Goal: Task Accomplishment & Management: Complete application form

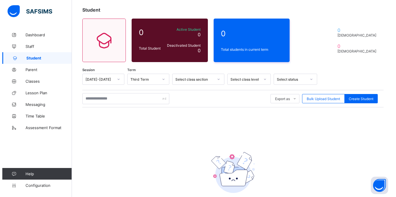
scroll to position [35, 0]
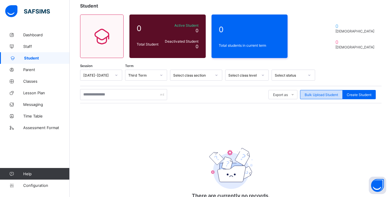
click at [312, 98] on div "Bulk Upload Student" at bounding box center [321, 94] width 43 height 9
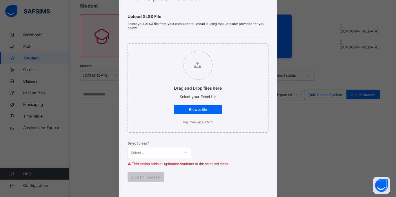
scroll to position [0, 0]
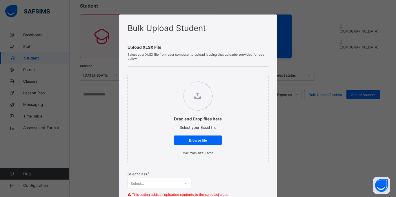
click at [316, 132] on div "Bulk Upload Student Upload XLSX File Select your XLSX file from your computer t…" at bounding box center [198, 98] width 396 height 197
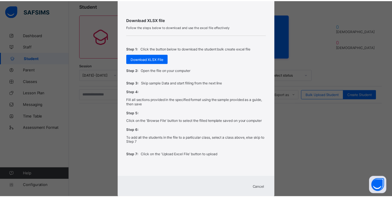
scroll to position [229, 0]
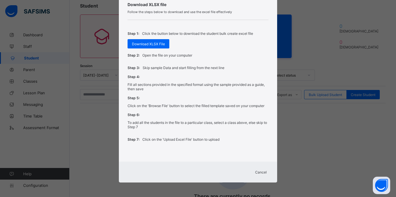
click at [262, 170] on span "Cancel" at bounding box center [261, 172] width 12 height 4
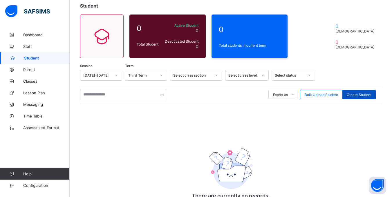
click at [358, 92] on div "Create Student" at bounding box center [358, 94] width 33 height 9
select select "**"
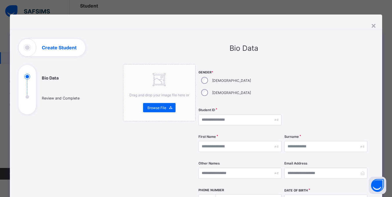
click at [371, 25] on div "×" at bounding box center [374, 25] width 6 height 10
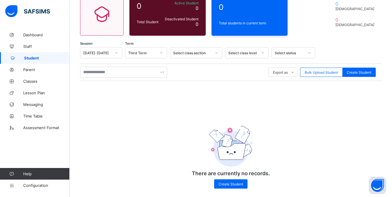
scroll to position [64, 0]
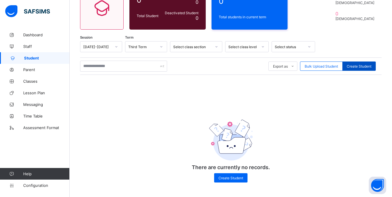
click at [360, 66] on span "Create Student" at bounding box center [358, 66] width 25 height 4
select select "**"
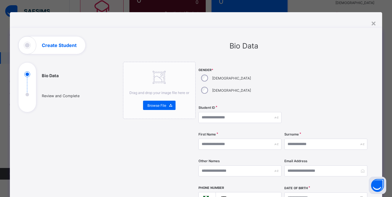
scroll to position [0, 0]
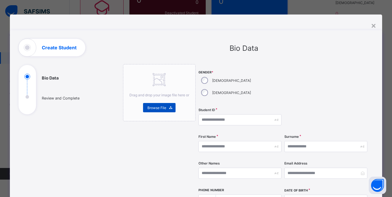
click at [148, 111] on div "Browse File" at bounding box center [159, 107] width 32 height 9
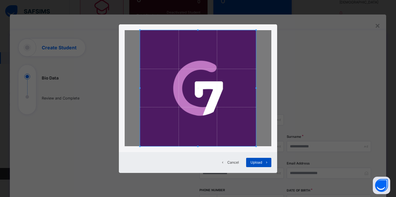
click at [258, 163] on span "Upload" at bounding box center [257, 162] width 12 height 4
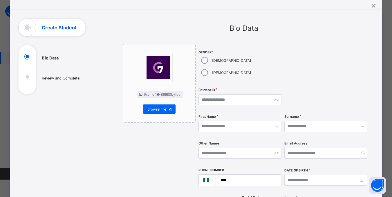
scroll to position [29, 0]
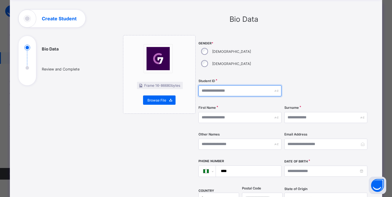
click at [216, 85] on input "text" at bounding box center [239, 90] width 83 height 11
click at [316, 54] on div at bounding box center [325, 55] width 83 height 41
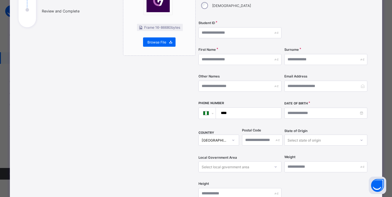
scroll to position [174, 0]
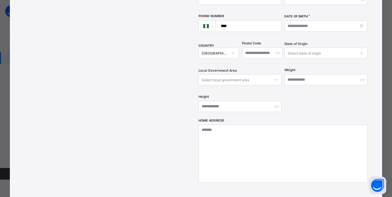
click at [271, 75] on div at bounding box center [276, 79] width 10 height 9
click at [273, 75] on div at bounding box center [276, 79] width 10 height 9
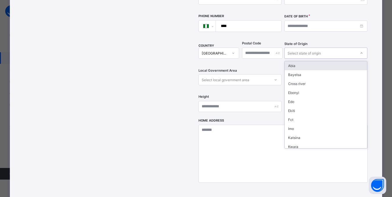
click at [357, 48] on div at bounding box center [361, 52] width 10 height 9
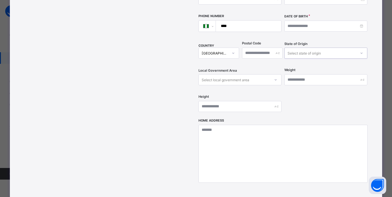
click at [356, 49] on div "Select state of origin" at bounding box center [319, 53] width 71 height 8
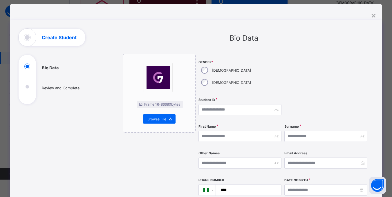
scroll to position [0, 0]
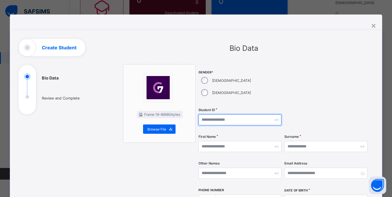
click at [224, 114] on input "text" at bounding box center [239, 119] width 83 height 11
type input "**********"
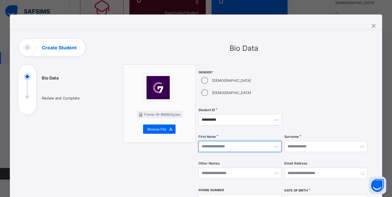
click at [221, 141] on input "text" at bounding box center [239, 146] width 83 height 11
type input "*********"
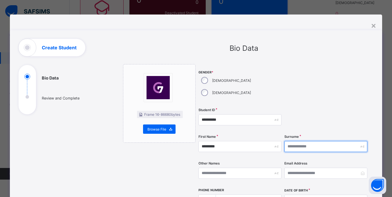
click at [326, 141] on input "text" at bounding box center [325, 146] width 83 height 11
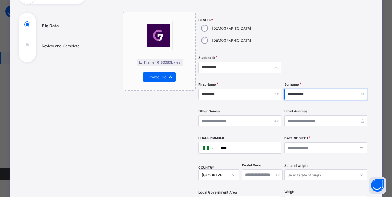
scroll to position [52, 0]
type input "**********"
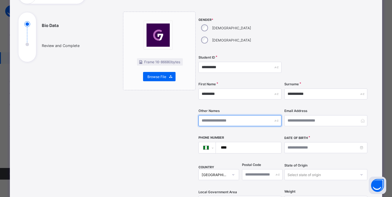
click at [248, 115] on input "text" at bounding box center [239, 120] width 83 height 11
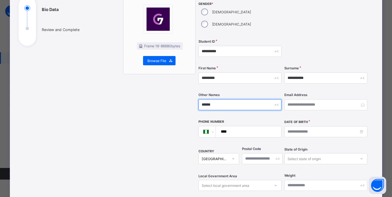
scroll to position [69, 0]
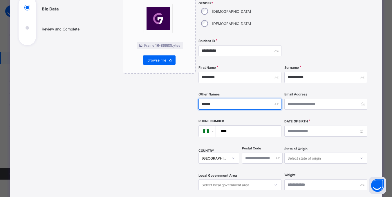
type input "******"
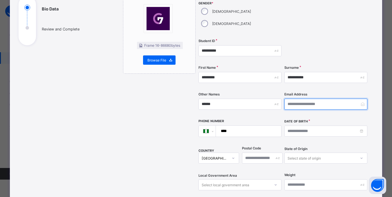
click at [298, 99] on input "email" at bounding box center [325, 104] width 83 height 11
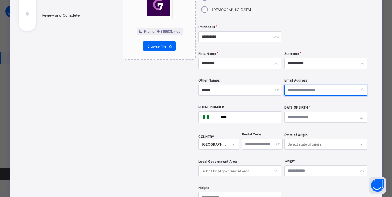
scroll to position [50, 0]
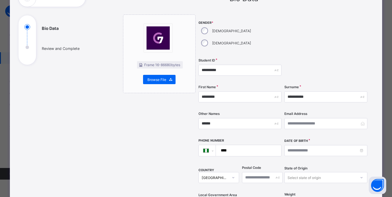
click at [157, 48] on img at bounding box center [157, 37] width 23 height 23
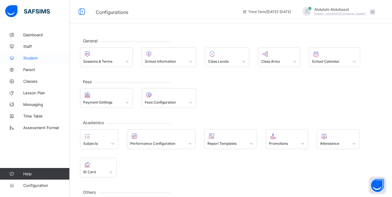
click at [30, 57] on span "Student" at bounding box center [46, 58] width 46 height 5
select select "**"
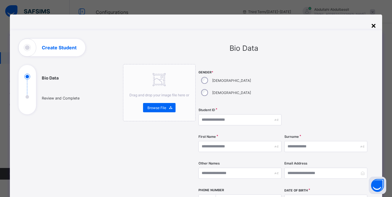
click at [373, 25] on div "×" at bounding box center [374, 25] width 6 height 10
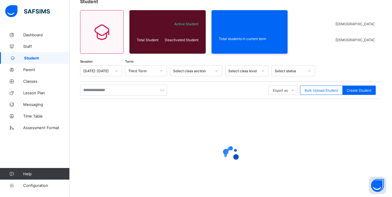
scroll to position [29, 0]
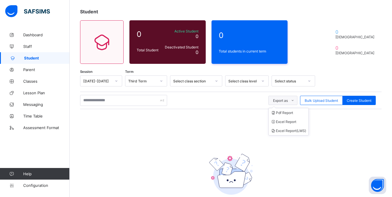
click at [288, 99] on span "Export as" at bounding box center [280, 100] width 15 height 4
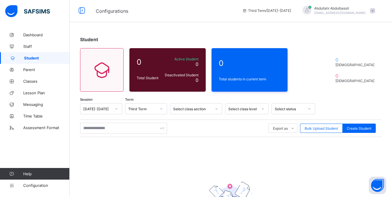
scroll to position [0, 0]
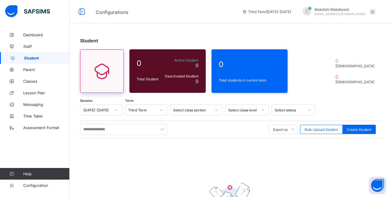
click at [110, 90] on div at bounding box center [101, 70] width 43 height 43
click at [114, 113] on div at bounding box center [116, 109] width 10 height 9
click at [114, 110] on div at bounding box center [116, 109] width 10 height 9
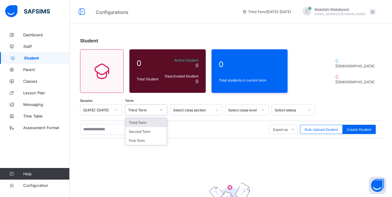
click at [159, 111] on div at bounding box center [161, 109] width 10 height 9
click at [181, 110] on div "Select class section" at bounding box center [192, 110] width 38 height 4
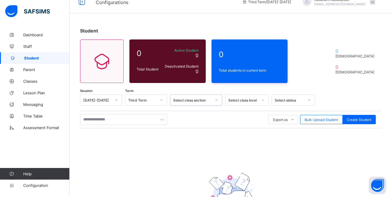
click at [262, 106] on div "Select class level" at bounding box center [246, 100] width 43 height 11
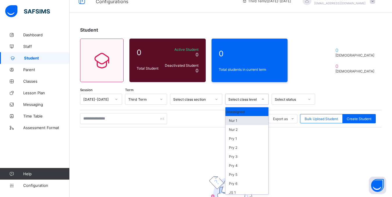
click at [243, 122] on div "Nur 1" at bounding box center [246, 120] width 43 height 9
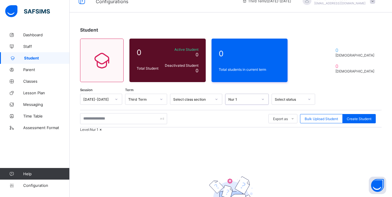
click at [255, 99] on div "Nur 1" at bounding box center [243, 99] width 30 height 4
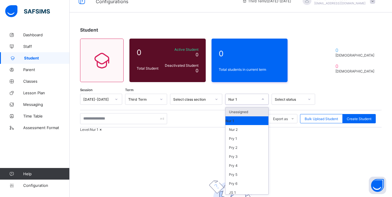
click at [248, 110] on div "Unassigned" at bounding box center [246, 111] width 43 height 9
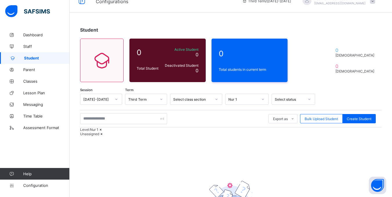
click at [103, 132] on icon at bounding box center [100, 129] width 5 height 4
click at [106, 132] on div "Unassigned" at bounding box center [230, 129] width 301 height 4
click at [104, 132] on icon at bounding box center [101, 129] width 5 height 4
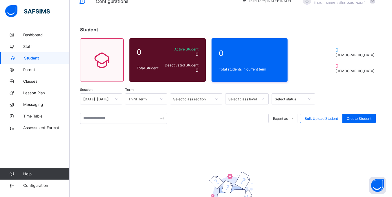
scroll to position [64, 0]
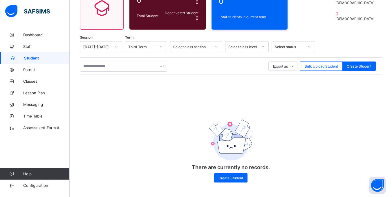
click at [371, 70] on div "Export as Pdf Report Excel Report Excel Report (LMS) Bulk Upload Student Create…" at bounding box center [230, 66] width 301 height 11
click at [368, 68] on span "Create Student" at bounding box center [358, 66] width 25 height 4
select select "**"
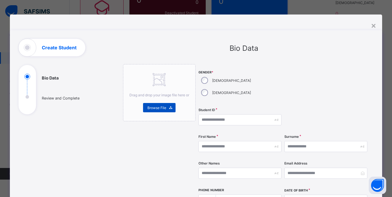
click at [158, 109] on span "Browse File" at bounding box center [156, 108] width 19 height 4
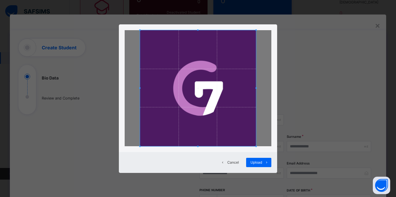
click at [224, 162] on icon at bounding box center [223, 162] width 4 height 4
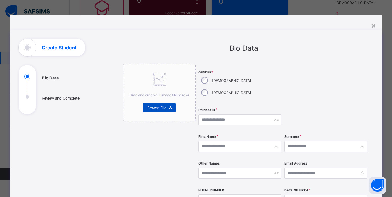
click at [159, 105] on div "Browse File" at bounding box center [159, 107] width 32 height 9
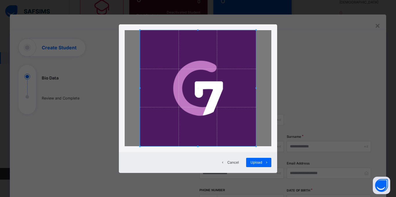
click at [234, 163] on span "Cancel" at bounding box center [233, 162] width 12 height 4
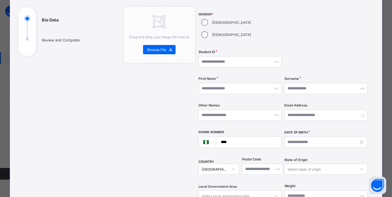
scroll to position [29, 0]
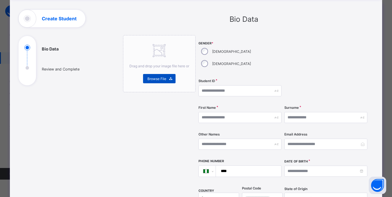
click at [152, 79] on span "Browse File" at bounding box center [156, 79] width 19 height 4
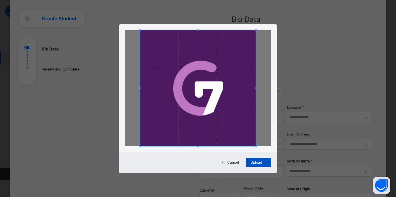
click at [259, 162] on span "Upload" at bounding box center [257, 162] width 12 height 4
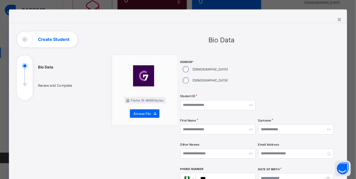
scroll to position [0, 0]
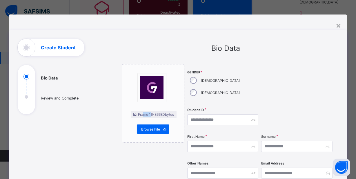
drag, startPoint x: 147, startPoint y: 113, endPoint x: 138, endPoint y: 115, distance: 9.1
click at [138, 115] on li "Frame 16 - 86680 bytes" at bounding box center [154, 114] width 46 height 7
click at [178, 114] on div "Frame 16 - 86680 bytes Browse File" at bounding box center [153, 103] width 62 height 79
drag, startPoint x: 133, startPoint y: 114, endPoint x: 162, endPoint y: 115, distance: 29.3
click at [162, 115] on li "Frame 16 - 86680 bytes" at bounding box center [154, 114] width 46 height 7
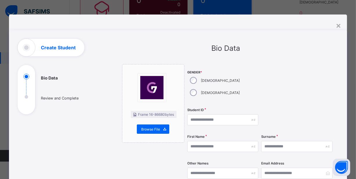
drag, startPoint x: 133, startPoint y: 115, endPoint x: 174, endPoint y: 115, distance: 40.6
click at [174, 115] on li "Frame 16 - 86680 bytes" at bounding box center [154, 114] width 46 height 7
copy li "Frame 16 - 86680 bytes"
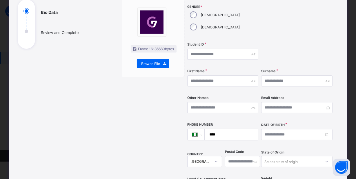
scroll to position [52, 0]
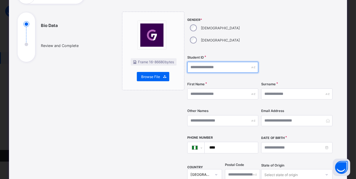
click at [211, 62] on input "text" at bounding box center [222, 67] width 71 height 11
type input "**********"
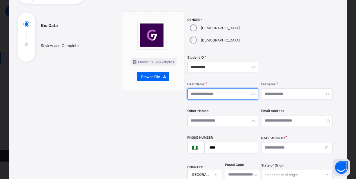
click at [201, 88] on input "text" at bounding box center [222, 93] width 71 height 11
type input "*********"
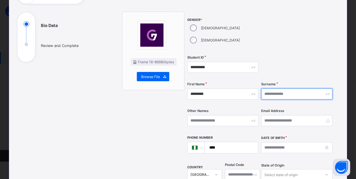
type input "**********"
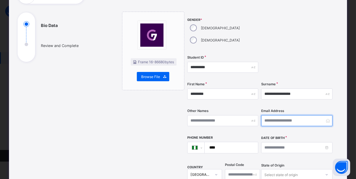
type input "**********"
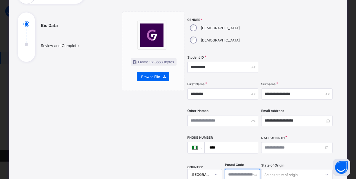
type input "******"
type input "***"
type textarea "**********"
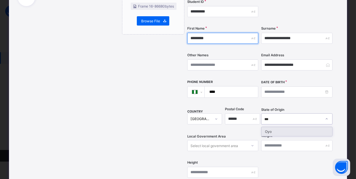
scroll to position [108, 0]
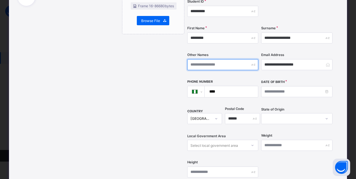
click at [214, 59] on input "text" at bounding box center [222, 64] width 71 height 11
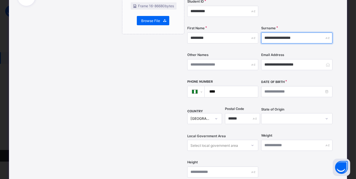
drag, startPoint x: 284, startPoint y: 26, endPoint x: 302, endPoint y: 24, distance: 18.3
click at [302, 32] on input "**********" at bounding box center [296, 37] width 71 height 11
type input "**********"
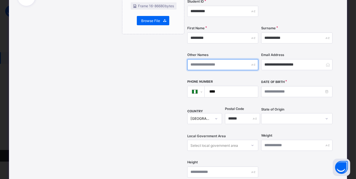
click at [227, 59] on input "text" at bounding box center [222, 64] width 71 height 11
paste input "******"
type input "******"
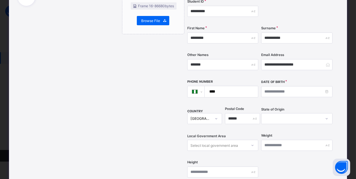
click at [230, 86] on input "****" at bounding box center [230, 91] width 49 height 11
type input "**********"
type input "***"
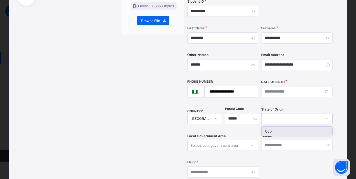
scroll to position [0, 0]
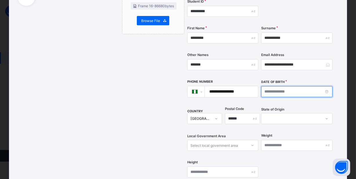
click at [288, 86] on input at bounding box center [296, 91] width 71 height 11
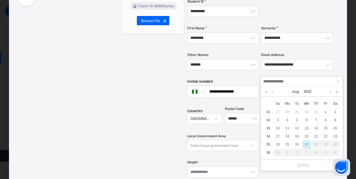
type input "**********"
type input "**"
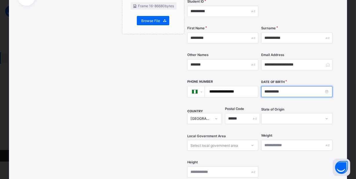
click at [268, 86] on input "**********" at bounding box center [296, 91] width 71 height 11
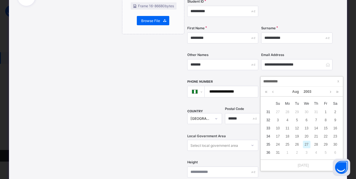
click at [266, 80] on input "**********" at bounding box center [301, 81] width 79 height 6
click at [272, 81] on input "**********" at bounding box center [301, 81] width 79 height 6
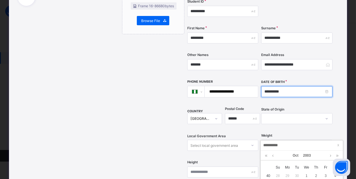
type input "**********"
click at [285, 86] on input "**********" at bounding box center [296, 91] width 71 height 11
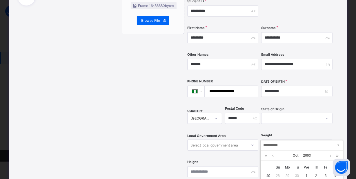
scroll to position [108, 0]
click at [158, 97] on div "Frame 16 - 86680 bytes Browse File Cancel Upload" at bounding box center [153, 121] width 62 height 331
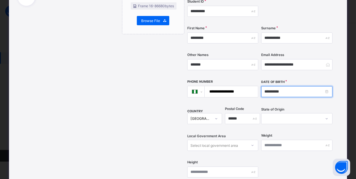
click at [285, 86] on input "**********" at bounding box center [296, 91] width 71 height 11
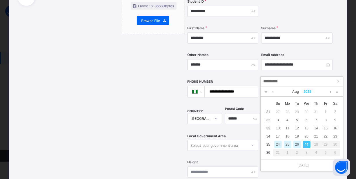
click at [306, 90] on link "2025" at bounding box center [307, 92] width 12 height 10
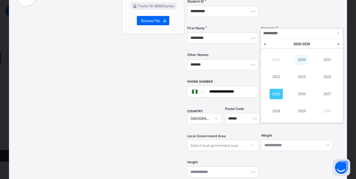
scroll to position [0, 0]
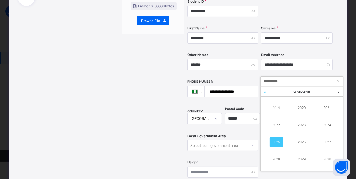
click at [266, 93] on link at bounding box center [265, 92] width 9 height 11
click at [302, 125] on link "2003" at bounding box center [301, 125] width 13 height 10
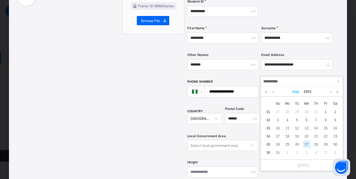
click at [293, 92] on link "Aug" at bounding box center [295, 92] width 11 height 10
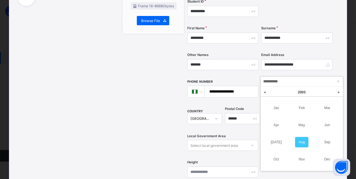
drag, startPoint x: 282, startPoint y: 159, endPoint x: 277, endPoint y: 157, distance: 5.1
click at [281, 159] on link "Oct" at bounding box center [276, 159] width 13 height 10
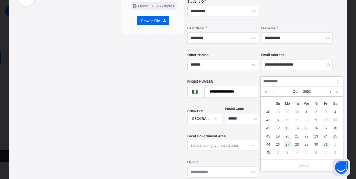
click at [324, 144] on div "31" at bounding box center [326, 145] width 8 height 8
type input "**********"
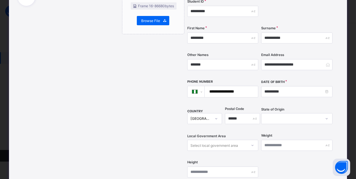
click at [275, 113] on div at bounding box center [296, 118] width 71 height 11
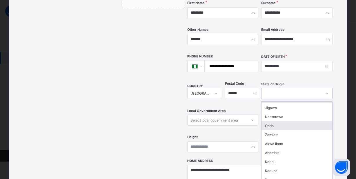
scroll to position [109, 0]
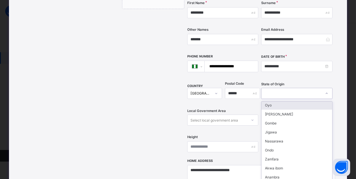
click at [271, 101] on div "Oyo" at bounding box center [297, 105] width 71 height 9
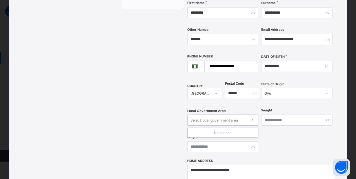
click at [230, 115] on div "Select local government area" at bounding box center [214, 120] width 48 height 11
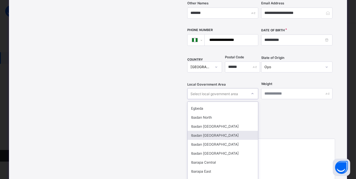
scroll to position [26, 0]
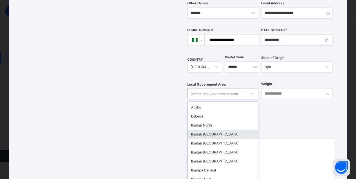
click at [215, 130] on div "Ibadan [GEOGRAPHIC_DATA]" at bounding box center [223, 134] width 71 height 9
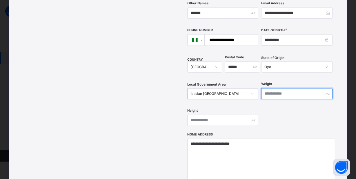
click at [284, 88] on input "text" at bounding box center [296, 93] width 71 height 11
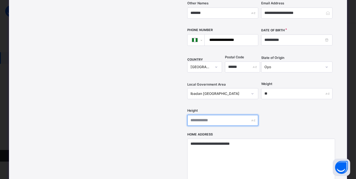
click at [187, 115] on input "text" at bounding box center [222, 120] width 71 height 11
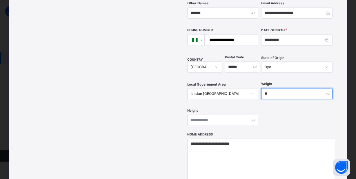
click at [277, 88] on input "**" at bounding box center [296, 93] width 71 height 11
type input "***"
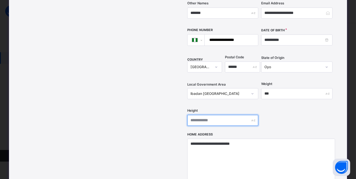
click at [195, 115] on input "text" at bounding box center [222, 120] width 71 height 11
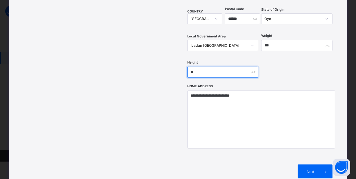
scroll to position [213, 0]
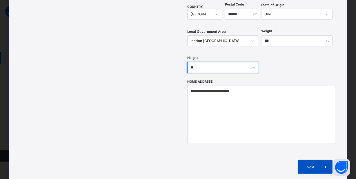
type input "**"
click at [319, 160] on div "Next" at bounding box center [315, 167] width 35 height 14
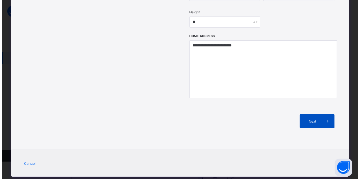
scroll to position [78, 0]
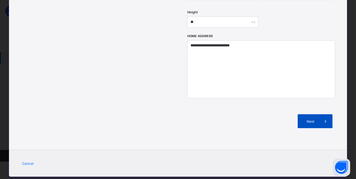
click at [307, 119] on span "Next" at bounding box center [310, 121] width 17 height 4
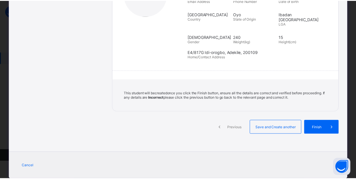
scroll to position [120, 0]
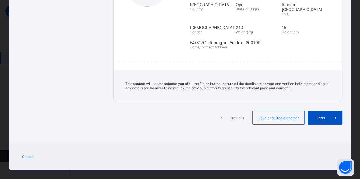
click at [317, 115] on div "Finish" at bounding box center [325, 118] width 35 height 14
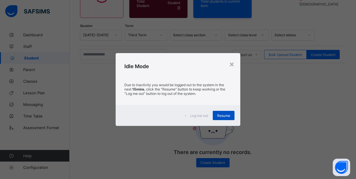
click at [224, 114] on span "Resume" at bounding box center [223, 115] width 13 height 4
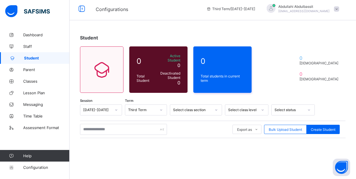
scroll to position [0, 0]
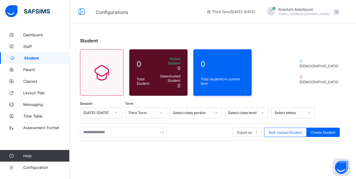
click at [211, 118] on div "Session [DATE]-[DATE] Term Third Term Select class section Select class level S…" at bounding box center [213, 179] width 266 height 144
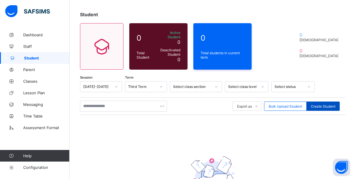
click at [325, 101] on div "Create Student" at bounding box center [322, 105] width 33 height 9
select select "**"
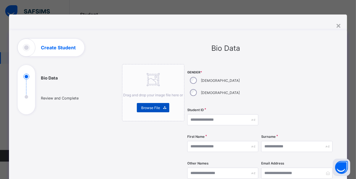
click at [141, 110] on div "Browse File" at bounding box center [153, 107] width 32 height 9
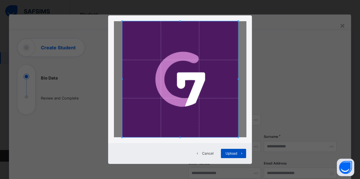
click at [238, 155] on span at bounding box center [241, 153] width 9 height 9
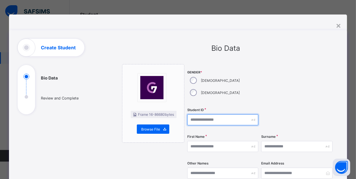
click at [201, 114] on input "text" at bounding box center [222, 119] width 71 height 11
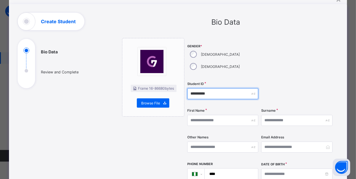
type input "**********"
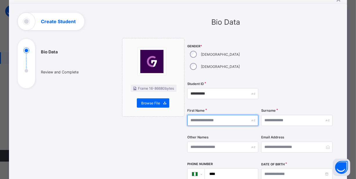
click at [206, 115] on input "text" at bounding box center [222, 120] width 71 height 11
type input "*********"
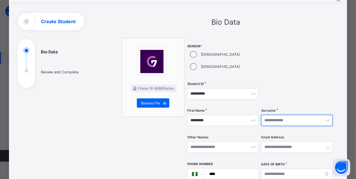
click at [286, 115] on input "text" at bounding box center [296, 120] width 71 height 11
type input "**********"
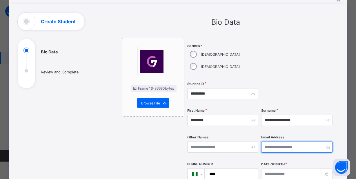
type input "**********"
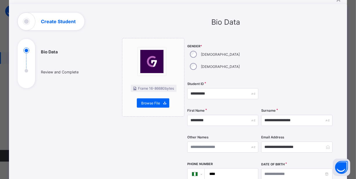
type input "******"
type input "***"
type textarea "**********"
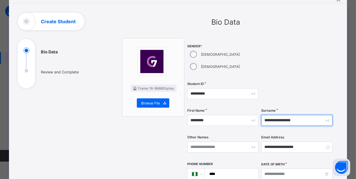
scroll to position [0, 0]
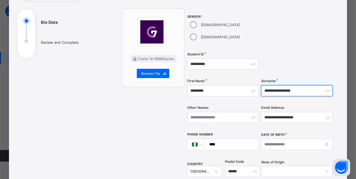
drag, startPoint x: 288, startPoint y: 77, endPoint x: 303, endPoint y: 78, distance: 15.4
click at [305, 85] on input "**********" at bounding box center [296, 90] width 71 height 11
type input "**********"
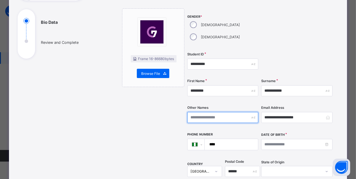
click at [208, 112] on input "text" at bounding box center [222, 117] width 71 height 11
paste input "******"
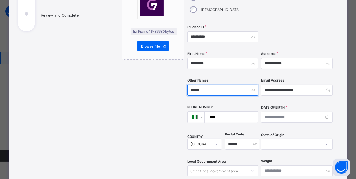
scroll to position [135, 0]
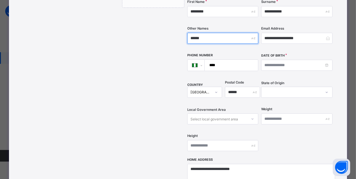
type input "******"
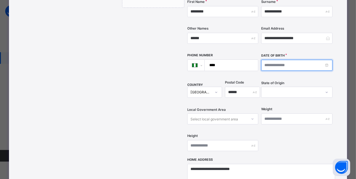
click at [269, 60] on input at bounding box center [296, 65] width 71 height 11
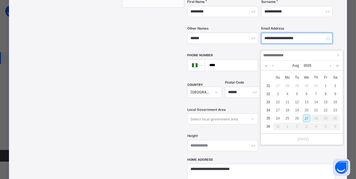
click at [308, 33] on input "**********" at bounding box center [296, 38] width 71 height 11
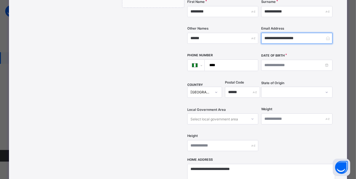
drag, startPoint x: 283, startPoint y: 26, endPoint x: 257, endPoint y: 28, distance: 26.4
click at [257, 28] on div "**********" at bounding box center [260, 43] width 146 height 228
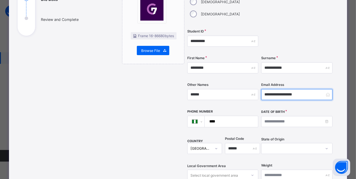
scroll to position [84, 0]
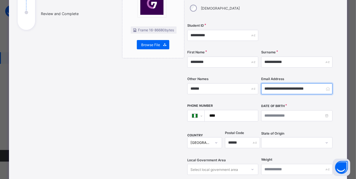
type input "**********"
click at [233, 110] on input "****" at bounding box center [230, 115] width 49 height 11
type input "**********"
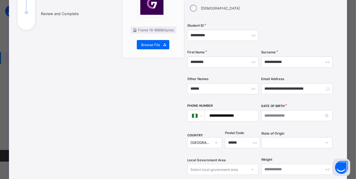
type input "***"
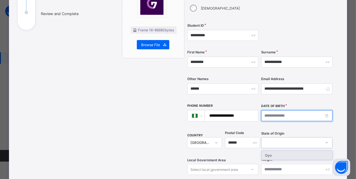
click at [280, 110] on input at bounding box center [296, 115] width 71 height 11
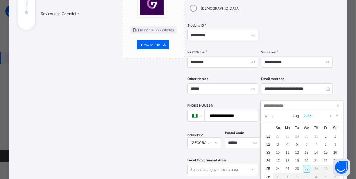
click at [310, 116] on link "2025" at bounding box center [307, 116] width 12 height 10
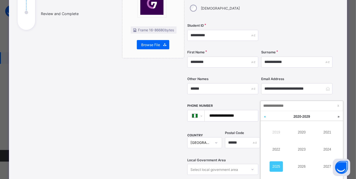
click at [264, 116] on link at bounding box center [265, 116] width 9 height 11
click at [299, 149] on link "2003" at bounding box center [301, 149] width 13 height 10
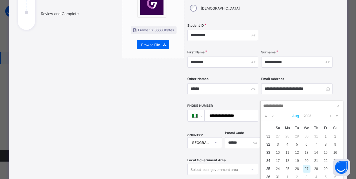
click at [293, 116] on link "Aug" at bounding box center [295, 116] width 11 height 10
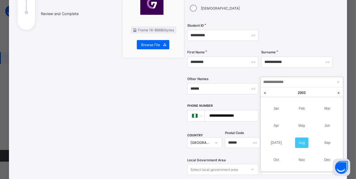
scroll to position [78, 0]
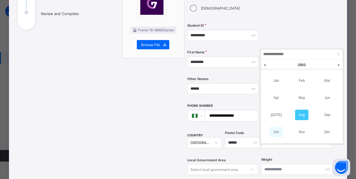
click at [278, 133] on link "Oct" at bounding box center [276, 132] width 13 height 10
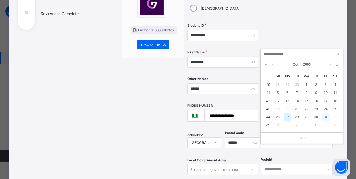
click at [324, 115] on div "31" at bounding box center [326, 117] width 8 height 8
type input "**********"
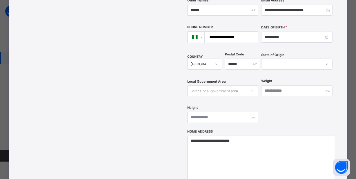
scroll to position [164, 0]
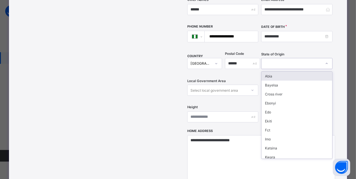
click at [291, 59] on div at bounding box center [292, 63] width 60 height 8
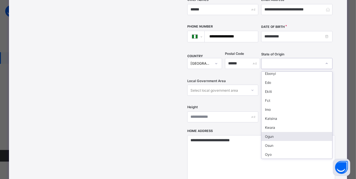
scroll to position [56, 0]
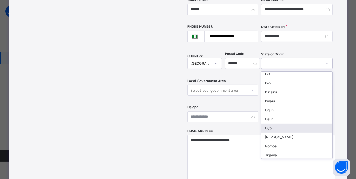
click at [272, 124] on div "Oyo" at bounding box center [297, 128] width 71 height 9
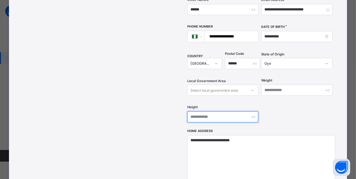
click at [207, 111] on input "text" at bounding box center [222, 116] width 71 height 11
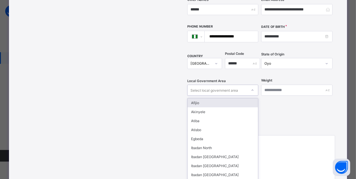
click at [232, 85] on div "Select local government area" at bounding box center [214, 90] width 48 height 11
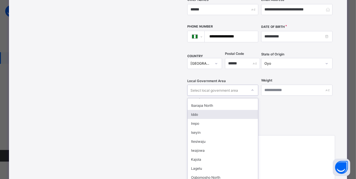
scroll to position [52, 0]
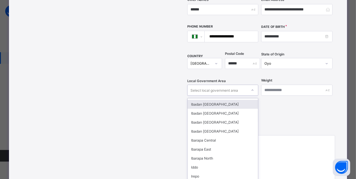
click at [218, 100] on div "Ibadan [GEOGRAPHIC_DATA]" at bounding box center [223, 104] width 71 height 9
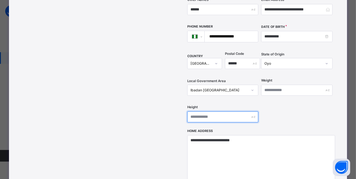
click at [214, 111] on input "text" at bounding box center [222, 116] width 71 height 11
type input "**"
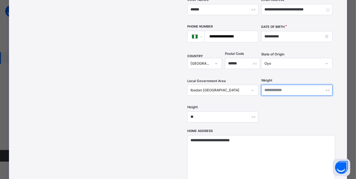
click at [284, 85] on input "text" at bounding box center [296, 90] width 71 height 11
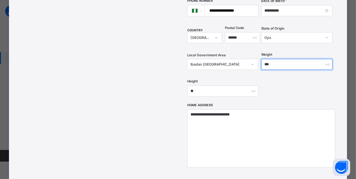
scroll to position [243, 0]
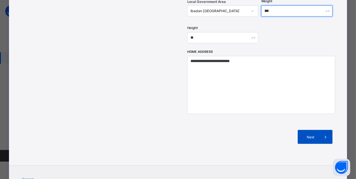
type input "***"
click at [313, 135] on span "Next" at bounding box center [310, 137] width 17 height 4
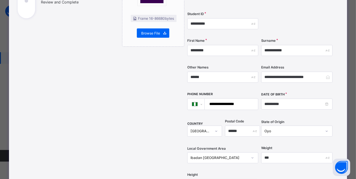
scroll to position [84, 0]
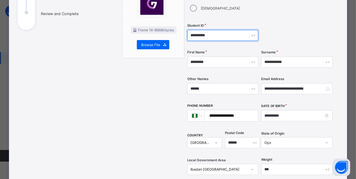
click at [214, 30] on input "**********" at bounding box center [222, 35] width 71 height 11
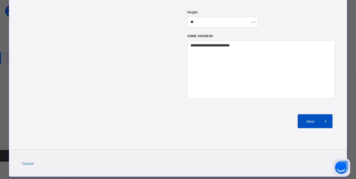
type input "**********"
click at [323, 118] on icon at bounding box center [325, 121] width 6 height 6
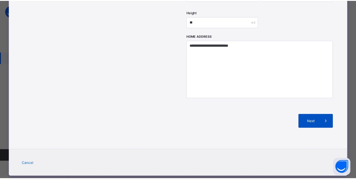
scroll to position [120, 0]
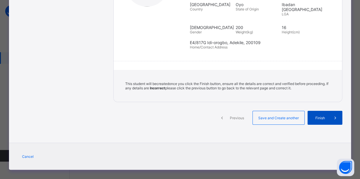
click at [313, 116] on span "Finish" at bounding box center [320, 118] width 17 height 4
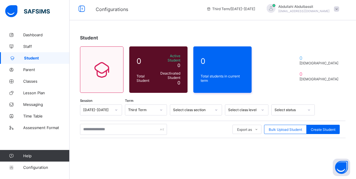
scroll to position [0, 0]
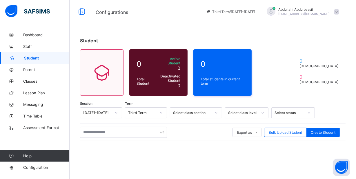
click at [42, 58] on span "Student" at bounding box center [47, 58] width 46 height 5
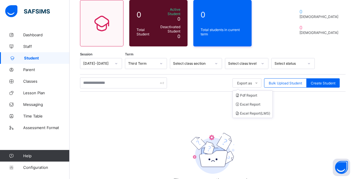
scroll to position [78, 0]
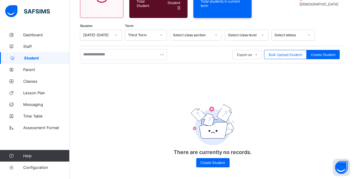
click at [170, 97] on div "There are currently no records. Create Student" at bounding box center [213, 130] width 116 height 85
click at [257, 33] on div "Select class level" at bounding box center [243, 35] width 30 height 4
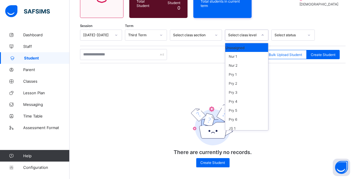
click at [242, 43] on div "Unassigned" at bounding box center [246, 47] width 43 height 9
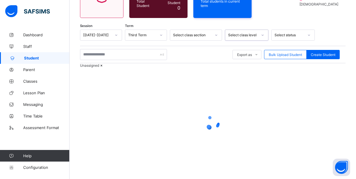
click at [240, 46] on div "Export as Pdf Report Excel Report Excel Report (LMS) Bulk Upload Student Create…" at bounding box center [213, 54] width 266 height 17
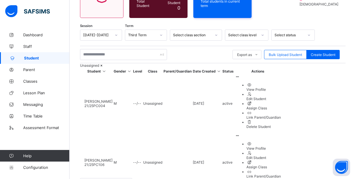
scroll to position [64, 0]
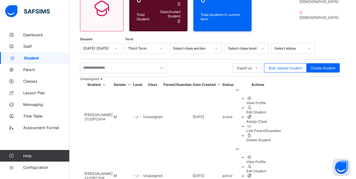
click at [132, 118] on td "M" at bounding box center [122, 117] width 19 height 58
click at [112, 117] on span "[PERSON_NAME]" at bounding box center [98, 114] width 28 height 4
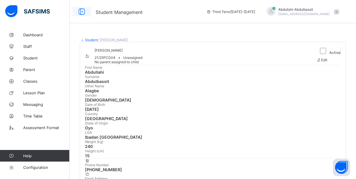
click at [84, 12] on icon at bounding box center [82, 12] width 10 height 8
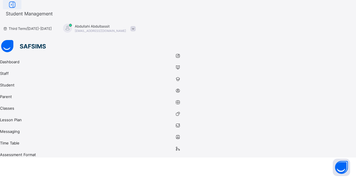
click at [17, 9] on icon at bounding box center [12, 5] width 10 height 8
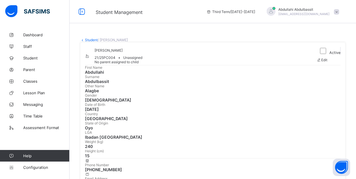
click at [93, 41] on link "Student" at bounding box center [91, 40] width 13 height 4
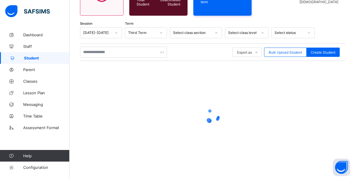
scroll to position [77, 0]
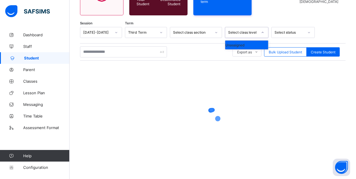
click at [240, 32] on div "Select class level" at bounding box center [243, 32] width 30 height 4
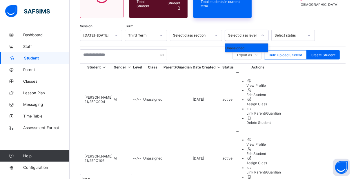
scroll to position [44, 0]
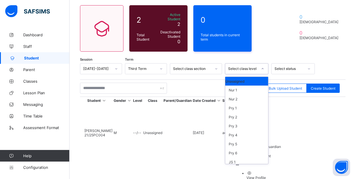
click at [198, 91] on div "Export as Pdf Report Excel Report Excel Report (LMS) Bulk Upload Student Create…" at bounding box center [213, 87] width 266 height 17
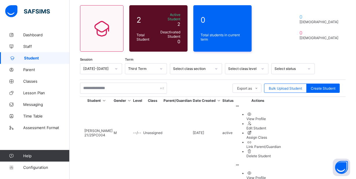
click at [281, 122] on ul "View Profile Edit Student Assign Class Link Parent/Guardian Delete Student" at bounding box center [258, 135] width 46 height 46
click at [281, 121] on div "View Profile" at bounding box center [264, 119] width 35 height 4
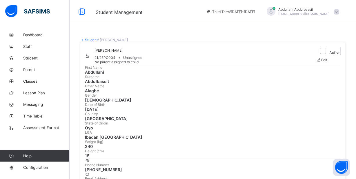
click at [88, 41] on link "Student" at bounding box center [91, 40] width 13 height 4
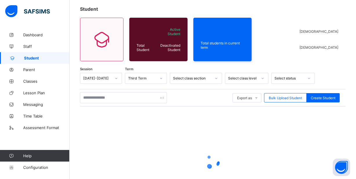
scroll to position [77, 0]
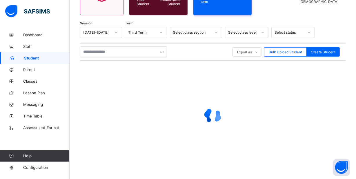
click at [160, 104] on div at bounding box center [213, 115] width 266 height 23
click at [238, 35] on div "Select class level" at bounding box center [241, 32] width 32 height 8
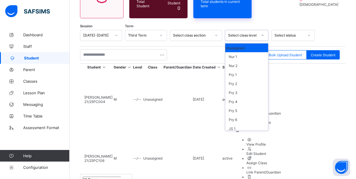
scroll to position [44, 0]
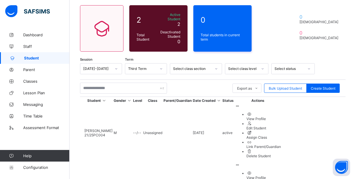
click at [207, 84] on div "Export as Pdf Report Excel Report Excel Report (LMS) Bulk Upload Student Create…" at bounding box center [213, 88] width 266 height 11
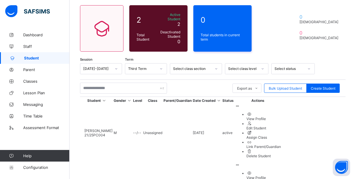
click at [132, 103] on icon at bounding box center [129, 100] width 5 height 4
click at [112, 128] on div "[PERSON_NAME] 21/25PC004" at bounding box center [98, 132] width 28 height 9
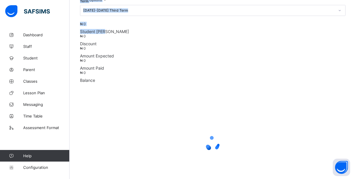
scroll to position [132, 0]
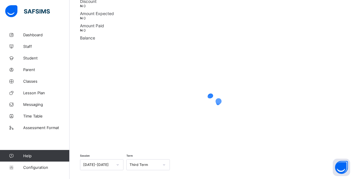
click at [152, 128] on div at bounding box center [213, 101] width 266 height 110
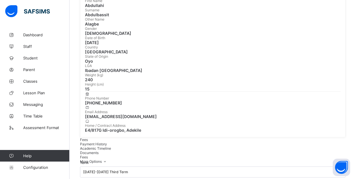
scroll to position [0, 0]
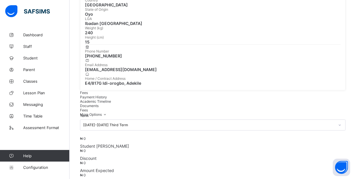
scroll to position [105, 0]
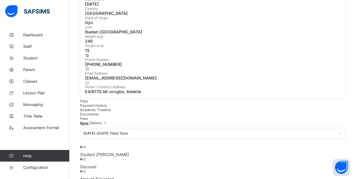
click at [107, 103] on span "Payment History" at bounding box center [93, 105] width 27 height 4
click at [133, 108] on div "Academic Timeline" at bounding box center [213, 110] width 266 height 4
click at [99, 112] on span "Documents" at bounding box center [89, 114] width 19 height 4
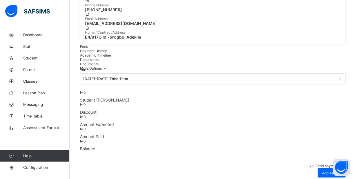
scroll to position [172, 0]
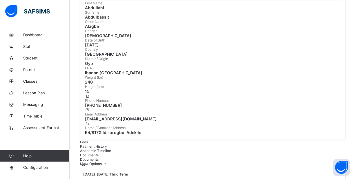
scroll to position [66, 0]
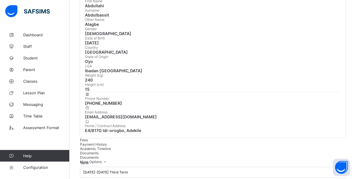
click at [88, 138] on span "Fees" at bounding box center [84, 140] width 8 height 4
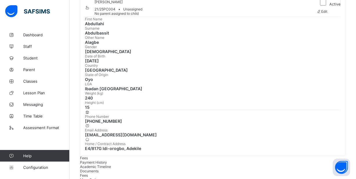
scroll to position [40, 0]
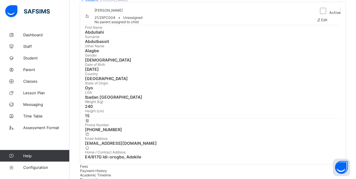
click at [114, 127] on span "[PHONE_NUMBER]" at bounding box center [213, 129] width 256 height 5
drag, startPoint x: 171, startPoint y: 120, endPoint x: 217, endPoint y: 120, distance: 46.1
click at [217, 120] on div "Phone Number [PHONE_NUMBER] Email Address [EMAIL_ADDRESS][DOMAIN_NAME] Home / C…" at bounding box center [213, 138] width 256 height 41
click at [300, 146] on div "Home / Contract Address E4/817G Idi-orogbo, Adekile" at bounding box center [213, 153] width 256 height 14
drag, startPoint x: 300, startPoint y: 119, endPoint x: 243, endPoint y: 119, distance: 57.1
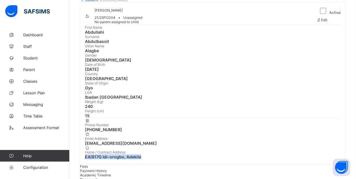
click at [243, 146] on div "Home / Contract Address E4/817G Idi-orogbo, Adekile" at bounding box center [213, 153] width 256 height 14
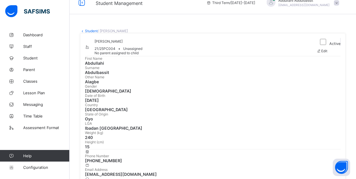
scroll to position [0, 0]
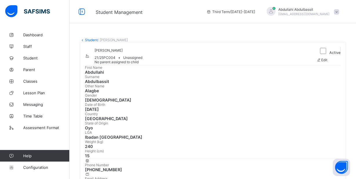
click at [91, 39] on link "Student" at bounding box center [91, 40] width 13 height 4
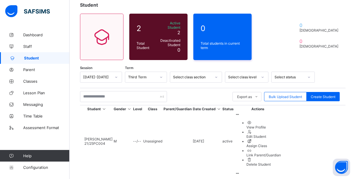
scroll to position [44, 0]
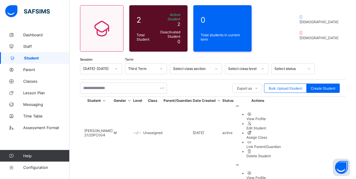
click at [281, 121] on ul "View Profile Edit Student Assign Class Link Parent/Guardian Delete Student" at bounding box center [258, 135] width 46 height 46
click at [281, 130] on div "Edit Student" at bounding box center [264, 128] width 35 height 4
select select "**"
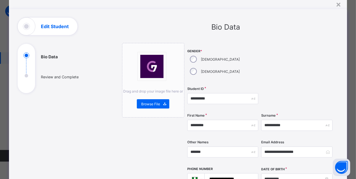
scroll to position [0, 0]
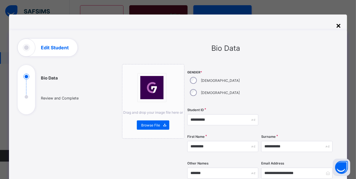
click at [340, 26] on div "×" at bounding box center [339, 25] width 6 height 10
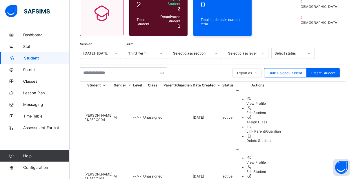
click at [281, 179] on div "Assign Class" at bounding box center [264, 181] width 35 height 4
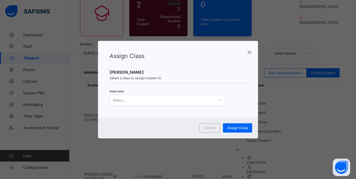
scroll to position [44, 0]
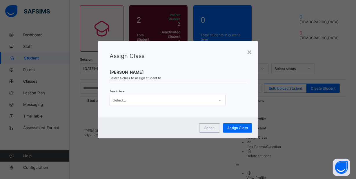
click at [189, 101] on div "Select..." at bounding box center [162, 100] width 104 height 8
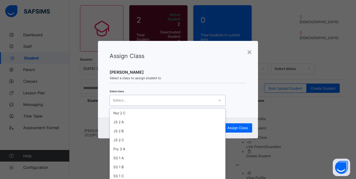
scroll to position [303, 0]
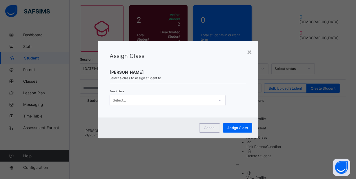
click at [247, 61] on div "Assign Class" at bounding box center [178, 60] width 137 height 16
click at [250, 53] on div "×" at bounding box center [250, 52] width 6 height 10
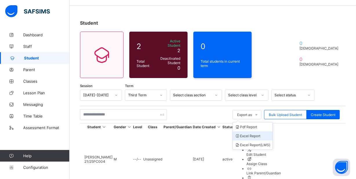
scroll to position [44, 0]
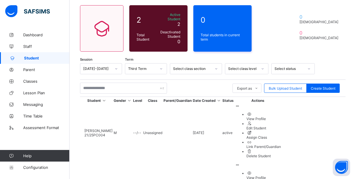
click at [281, 149] on div "Link Parent/Guardian" at bounding box center [264, 146] width 35 height 4
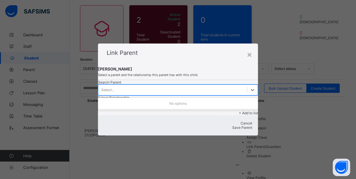
click at [139, 91] on div "Select..." at bounding box center [172, 90] width 149 height 8
click at [139, 90] on div "Select..." at bounding box center [172, 90] width 149 height 8
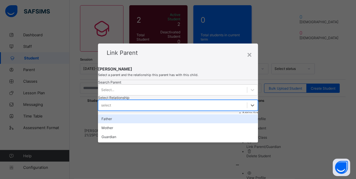
click at [211, 101] on div "select" at bounding box center [172, 105] width 149 height 8
click at [202, 114] on div "Father" at bounding box center [178, 118] width 160 height 9
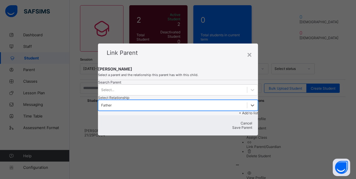
click at [241, 111] on span "+ Add to list" at bounding box center [248, 113] width 19 height 4
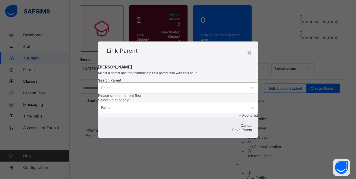
click at [122, 88] on div "Select..." at bounding box center [172, 88] width 149 height 8
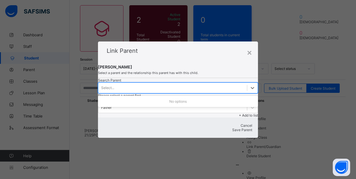
click at [125, 104] on div "No options" at bounding box center [178, 101] width 160 height 9
click at [124, 92] on div "Select..." at bounding box center [172, 88] width 149 height 8
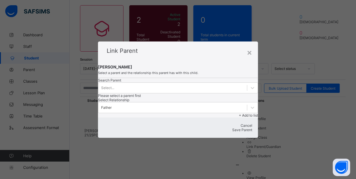
click at [129, 72] on div "[PERSON_NAME] Select a parent and the relationship this parent has with this ch…" at bounding box center [178, 90] width 160 height 53
click at [149, 75] on span at bounding box center [178, 76] width 160 height 3
click at [148, 92] on div "Select..." at bounding box center [172, 88] width 149 height 8
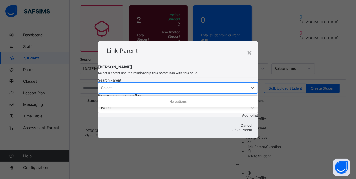
click at [149, 92] on div "Select..." at bounding box center [172, 88] width 149 height 8
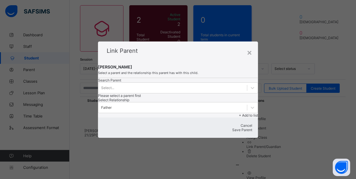
click at [178, 75] on div "[PERSON_NAME] Select a parent and the relationship this parent has with this ch…" at bounding box center [178, 90] width 160 height 53
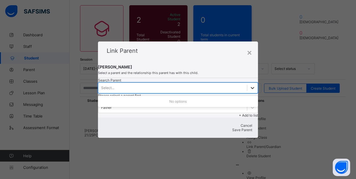
click at [247, 93] on div at bounding box center [252, 88] width 10 height 10
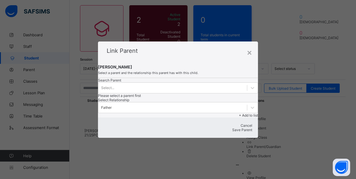
click at [182, 111] on div "Search Parent Select... Please select a parent first Select Relationship Father…" at bounding box center [178, 97] width 160 height 39
click at [204, 64] on span "[PERSON_NAME]" at bounding box center [178, 66] width 160 height 5
drag, startPoint x: 251, startPoint y: 41, endPoint x: 248, endPoint y: 41, distance: 2.9
click at [251, 47] on div "×" at bounding box center [250, 52] width 6 height 10
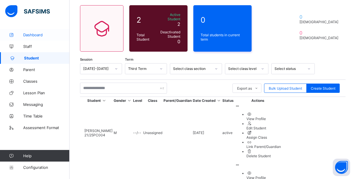
click at [31, 35] on span "Dashboard" at bounding box center [46, 34] width 46 height 5
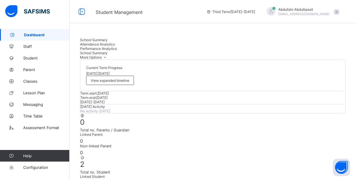
click at [115, 43] on span "Attendance Analytics" at bounding box center [97, 44] width 35 height 4
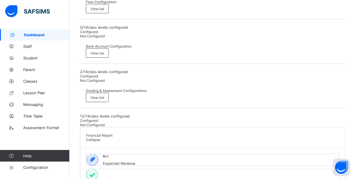
scroll to position [237, 0]
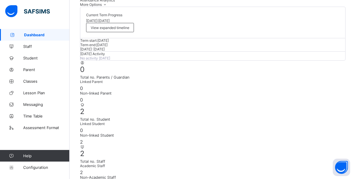
scroll to position [52, 0]
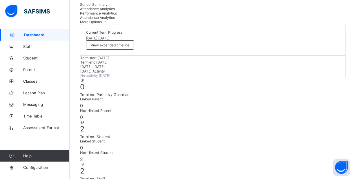
scroll to position [26, 0]
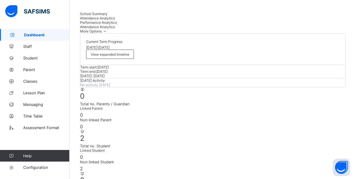
click at [117, 20] on span "Performance Analytics" at bounding box center [98, 22] width 37 height 4
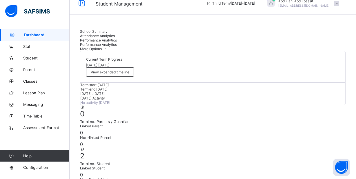
scroll to position [0, 0]
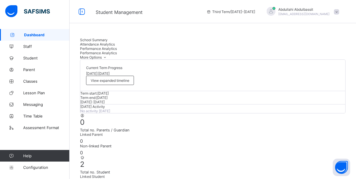
click at [115, 43] on span "Attendance Analytics" at bounding box center [97, 44] width 35 height 4
click at [130, 20] on div "Student Management Third Term / [DATE]-[DATE] [PERSON_NAME] [EMAIL_ADDRESS][DOM…" at bounding box center [178, 11] width 356 height 23
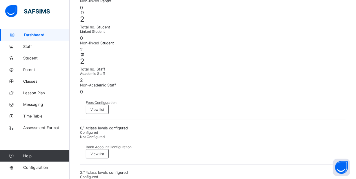
scroll to position [132, 0]
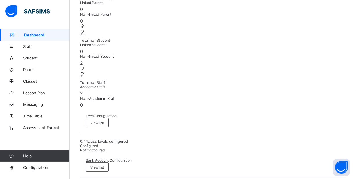
drag, startPoint x: 75, startPoint y: 12, endPoint x: 85, endPoint y: 58, distance: 47.2
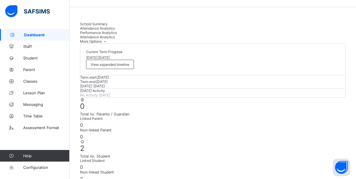
scroll to position [0, 0]
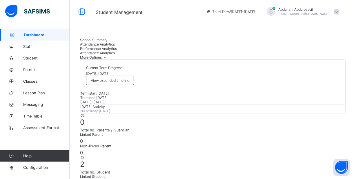
drag, startPoint x: 31, startPoint y: 40, endPoint x: 31, endPoint y: 43, distance: 3.5
click at [31, 40] on link "Dashboard" at bounding box center [35, 35] width 70 height 12
click at [31, 43] on link "Staff" at bounding box center [35, 47] width 70 height 12
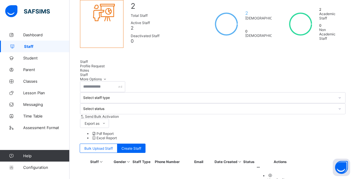
scroll to position [60, 0]
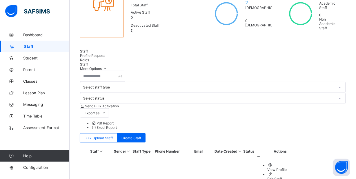
click at [305, 167] on div "View Profile" at bounding box center [286, 169] width 37 height 4
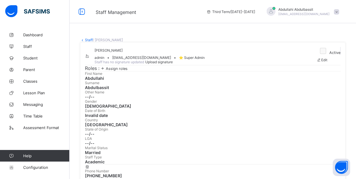
click at [89, 40] on link "Staff" at bounding box center [89, 40] width 8 height 4
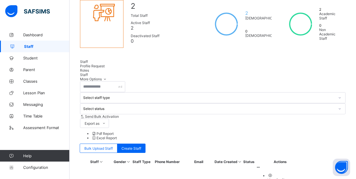
scroll to position [75, 0]
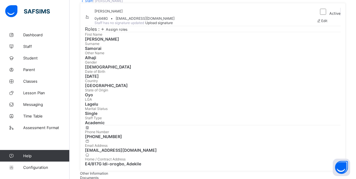
scroll to position [26, 0]
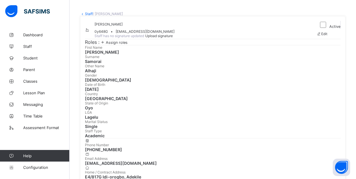
click at [122, 45] on div "Assign roles" at bounding box center [113, 42] width 28 height 6
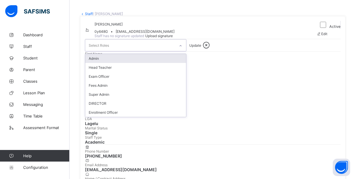
click at [144, 51] on div "Select Roles" at bounding box center [130, 44] width 90 height 11
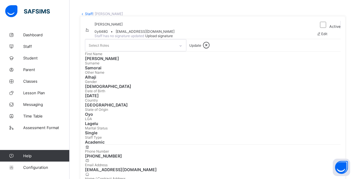
drag, startPoint x: 211, startPoint y: 54, endPoint x: 211, endPoint y: 58, distance: 4.4
click at [211, 39] on div "[PERSON_NAME] 0y648G • [EMAIL_ADDRESS][DOMAIN_NAME] Staff has no signature upda…" at bounding box center [199, 30] width 229 height 18
click at [211, 50] on icon at bounding box center [206, 45] width 10 height 9
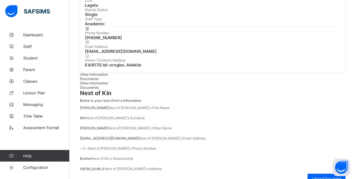
scroll to position [139, 0]
click at [99, 76] on span "Documents" at bounding box center [89, 78] width 19 height 4
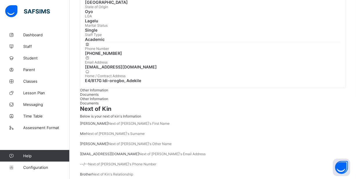
scroll to position [116, 0]
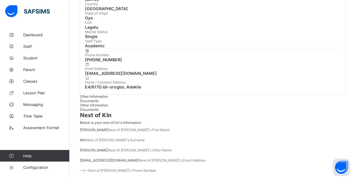
click at [92, 94] on span "Other Information" at bounding box center [94, 96] width 28 height 4
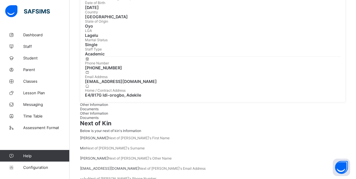
scroll to position [59, 0]
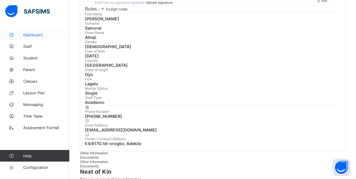
click at [28, 35] on span "Dashboard" at bounding box center [46, 34] width 46 height 5
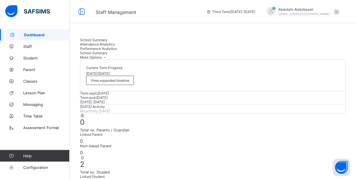
click at [133, 46] on div "Attendance Analytics" at bounding box center [213, 44] width 266 height 4
click at [115, 42] on span "Attendance Analytics" at bounding box center [97, 44] width 35 height 4
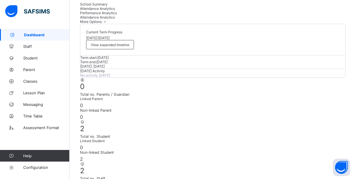
scroll to position [26, 0]
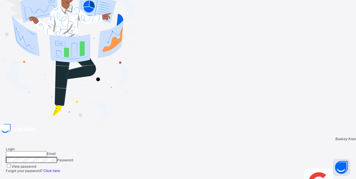
click at [105, 45] on img at bounding box center [69, 48] width 138 height 148
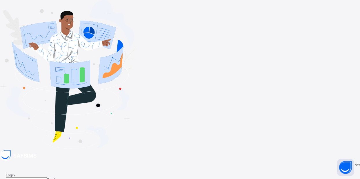
click at [124, 90] on img at bounding box center [69, 74] width 138 height 148
click at [155, 92] on div at bounding box center [180, 74] width 360 height 149
click at [95, 65] on img at bounding box center [69, 74] width 138 height 148
click at [47, 177] on input "email" at bounding box center [26, 180] width 41 height 6
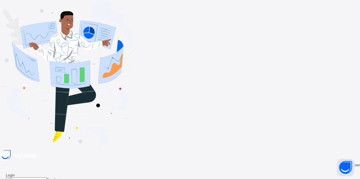
type input "**********"
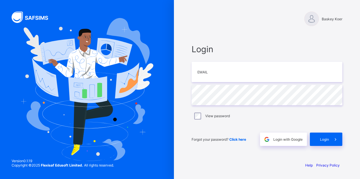
click at [217, 40] on div "Login Email Password View password Forgot your password? Click here Login with …" at bounding box center [267, 95] width 162 height 124
click at [210, 77] on input "email" at bounding box center [267, 72] width 151 height 20
click at [223, 56] on div at bounding box center [267, 56] width 151 height 5
click at [217, 79] on input "email" at bounding box center [267, 72] width 151 height 20
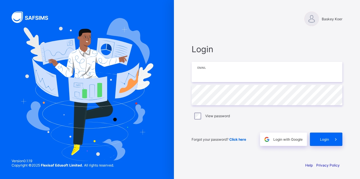
type input "**********"
click at [259, 43] on div "**********" at bounding box center [267, 95] width 162 height 124
click at [241, 139] on span "Click here" at bounding box center [237, 139] width 17 height 4
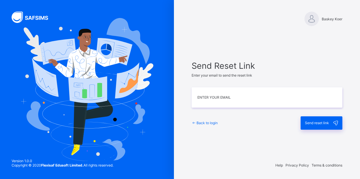
click at [273, 44] on div "Send Reset Link Enter your email to send the reset link Enter Your Email Back t…" at bounding box center [267, 94] width 162 height 101
click at [209, 124] on span "Back to login" at bounding box center [207, 123] width 21 height 4
